Goal: Transaction & Acquisition: Purchase product/service

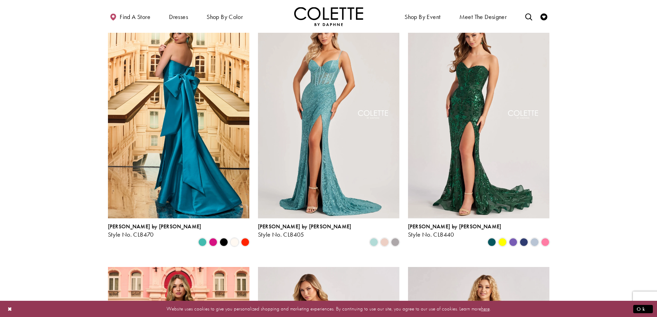
scroll to position [46, 0]
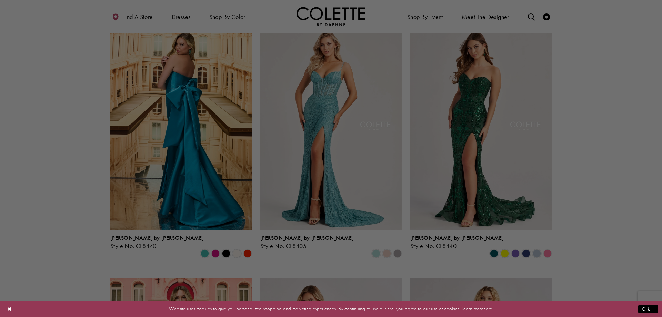
click at [344, 84] on div at bounding box center [334, 160] width 668 height 320
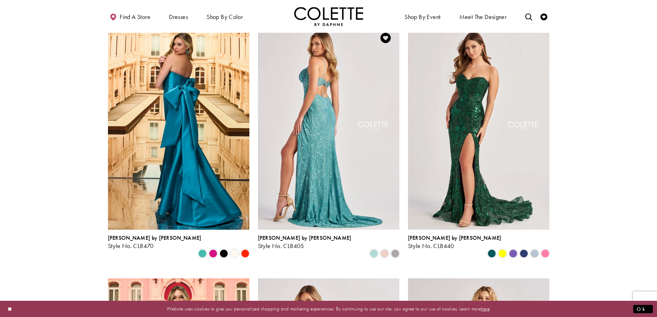
click at [340, 96] on img "Visit Colette by Daphne Style No. CL8405 Page" at bounding box center [328, 126] width 141 height 205
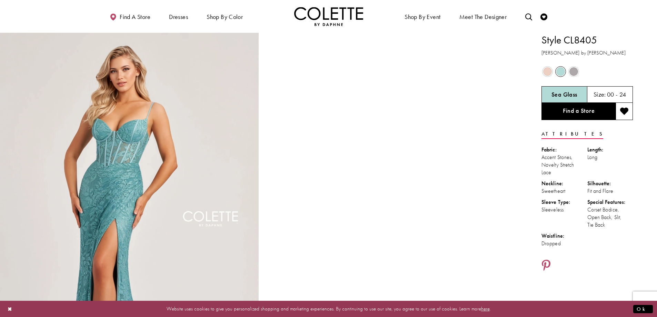
click at [605, 91] on span "Size:" at bounding box center [599, 94] width 12 height 8
click at [571, 94] on h5 "Sea Glass" at bounding box center [564, 94] width 26 height 7
click at [606, 90] on div "Size: 00 - 24" at bounding box center [610, 94] width 46 height 17
